Goal: Submit feedback/report problem

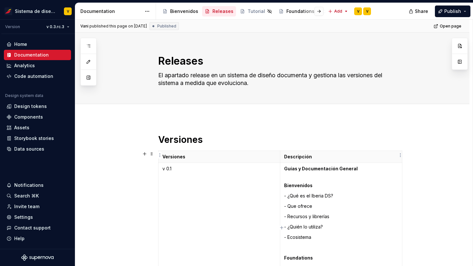
scroll to position [1812, 0]
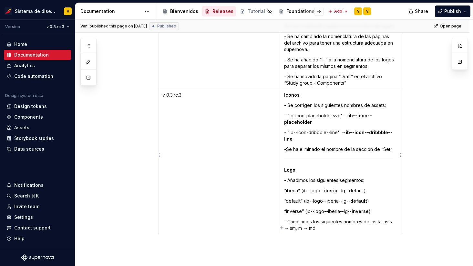
click at [303, 187] on p "“iberia” (ib--logo-- iberia --lg--default)" at bounding box center [341, 190] width 114 height 6
click at [324, 222] on p "- Cambiamos los siguientes nombres de las tallas s → sm, m → md" at bounding box center [341, 224] width 114 height 13
click at [323, 223] on p "- Cambiamos los siguientes nombres de las tallas s → sm, m → md" at bounding box center [341, 224] width 114 height 13
type textarea "*"
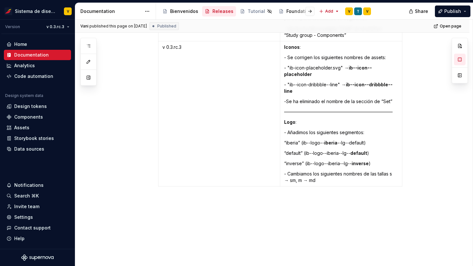
scroll to position [1879, 0]
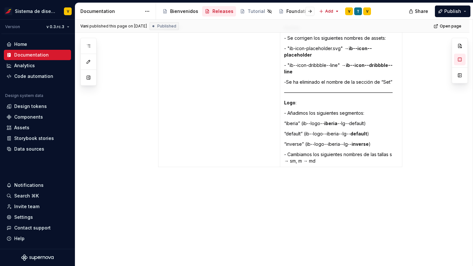
type textarea "*"
